Goal: Task Accomplishment & Management: Manage account settings

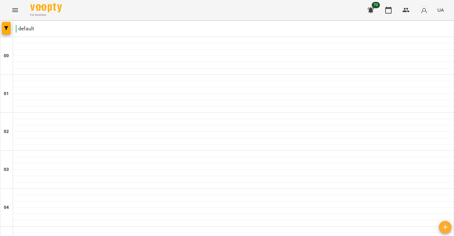
scroll to position [691, 0]
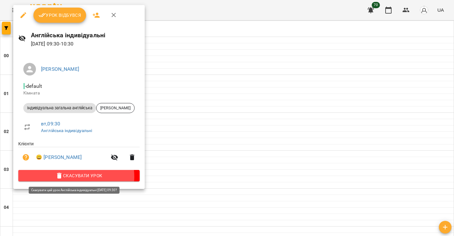
click at [75, 177] on span "Скасувати Урок" at bounding box center [78, 176] width 111 height 8
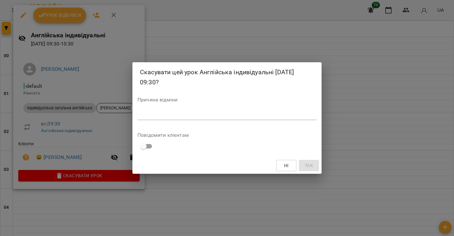
click at [311, 163] on div "Ні Так" at bounding box center [226, 165] width 189 height 16
click at [208, 118] on div "*" at bounding box center [227, 115] width 179 height 10
type textarea "*"
click at [303, 167] on button "Так" at bounding box center [309, 165] width 20 height 11
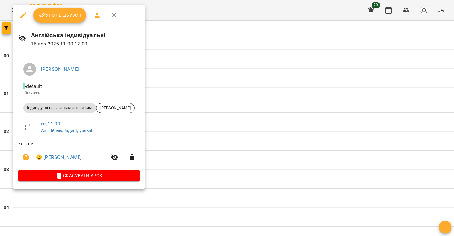
click at [73, 179] on span "Скасувати Урок" at bounding box center [78, 176] width 111 height 8
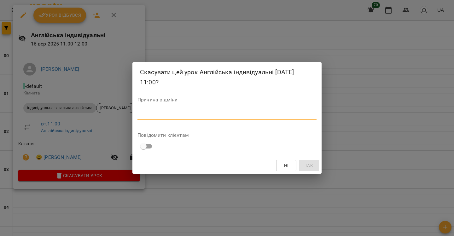
click at [260, 113] on textarea at bounding box center [227, 115] width 179 height 6
type textarea "*"
click at [305, 161] on span "Так" at bounding box center [309, 165] width 8 height 8
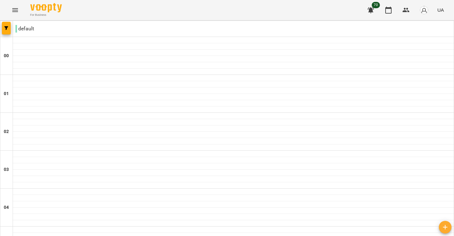
scroll to position [394, 0]
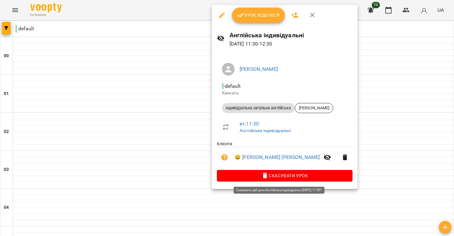
click at [281, 177] on span "Скасувати Урок" at bounding box center [285, 176] width 126 height 8
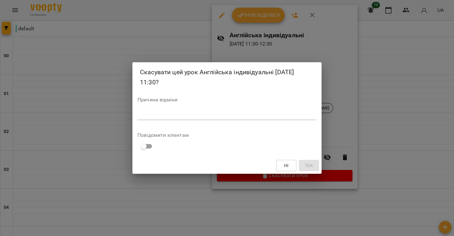
click at [290, 115] on textarea at bounding box center [227, 115] width 179 height 6
type textarea "*"
click at [313, 168] on span "Так" at bounding box center [309, 165] width 10 height 8
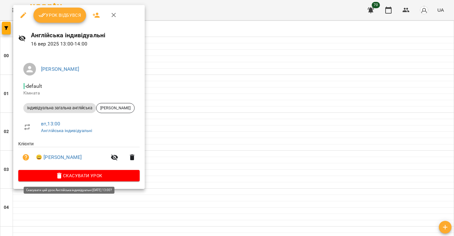
click at [77, 177] on span "Скасувати Урок" at bounding box center [78, 176] width 111 height 8
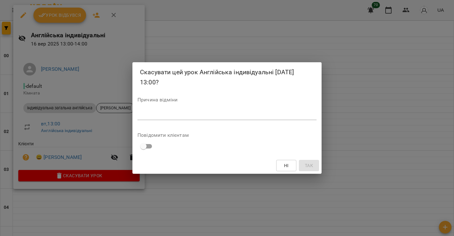
click at [232, 115] on textarea at bounding box center [227, 115] width 179 height 6
type textarea "*"
click at [316, 167] on button "Так" at bounding box center [309, 165] width 20 height 11
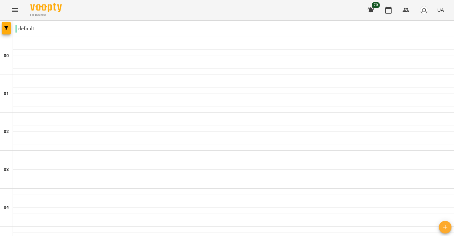
scroll to position [638, 0]
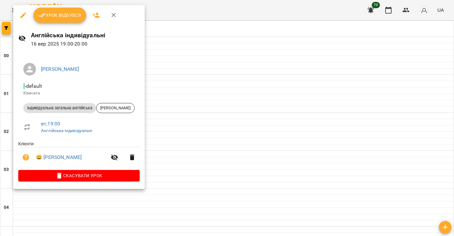
click at [64, 18] on span "Урок відбувся" at bounding box center [59, 15] width 43 height 8
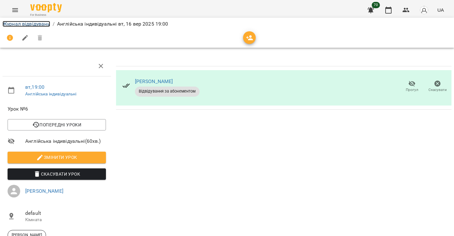
click at [23, 21] on link "Журнал відвідувань" at bounding box center [27, 24] width 48 height 6
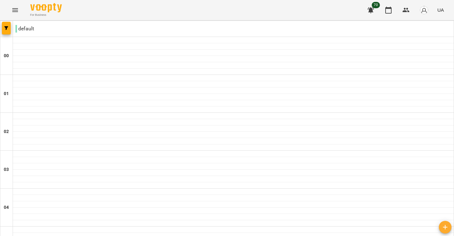
scroll to position [698, 0]
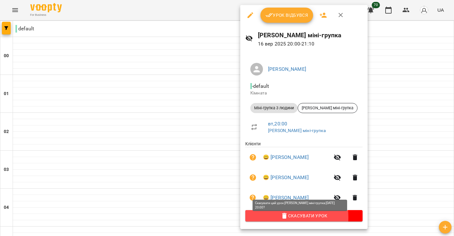
click at [261, 218] on span "Скасувати Урок" at bounding box center [303, 216] width 107 height 8
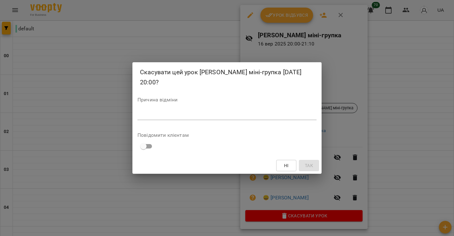
click at [208, 208] on div "Скасувати цей урок [PERSON_NAME] міні-групка [DATE] 20:00? Причина відміни * По…" at bounding box center [227, 118] width 454 height 236
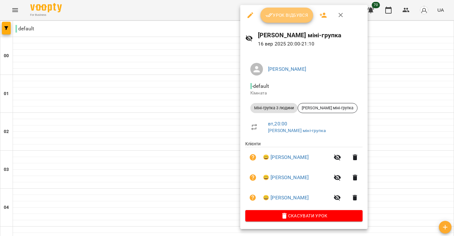
click at [279, 13] on span "Урок відбувся" at bounding box center [287, 15] width 43 height 8
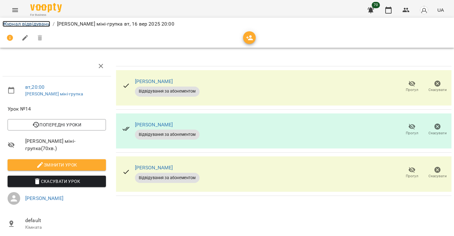
click at [23, 22] on link "Журнал відвідувань" at bounding box center [27, 24] width 48 height 6
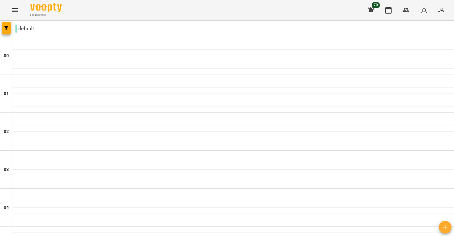
scroll to position [714, 0]
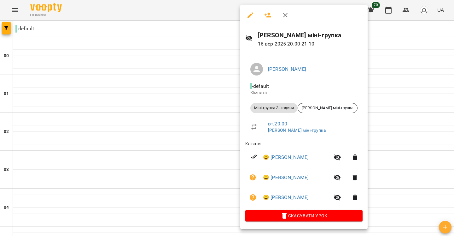
click at [181, 175] on div at bounding box center [227, 118] width 454 height 236
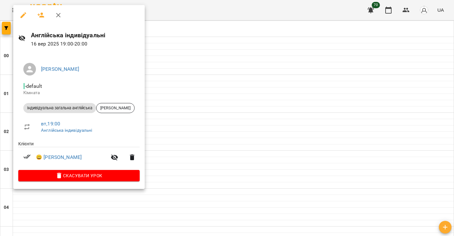
click at [182, 146] on div at bounding box center [227, 118] width 454 height 236
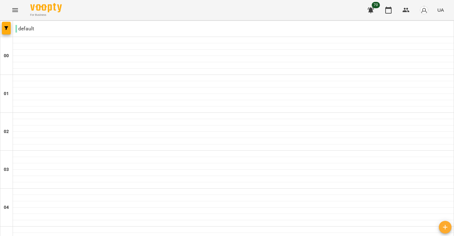
scroll to position [102, 0]
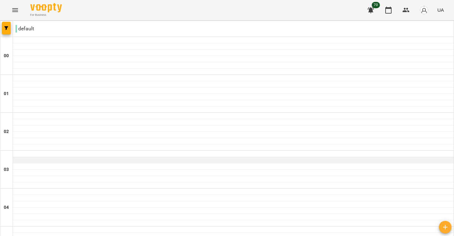
scroll to position [22, 0]
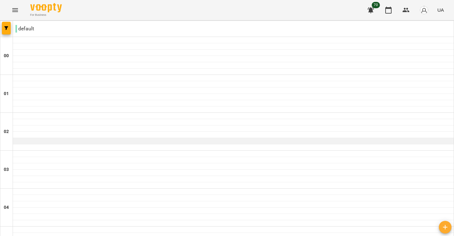
scroll to position [658, 0]
